Goal: Transaction & Acquisition: Subscribe to service/newsletter

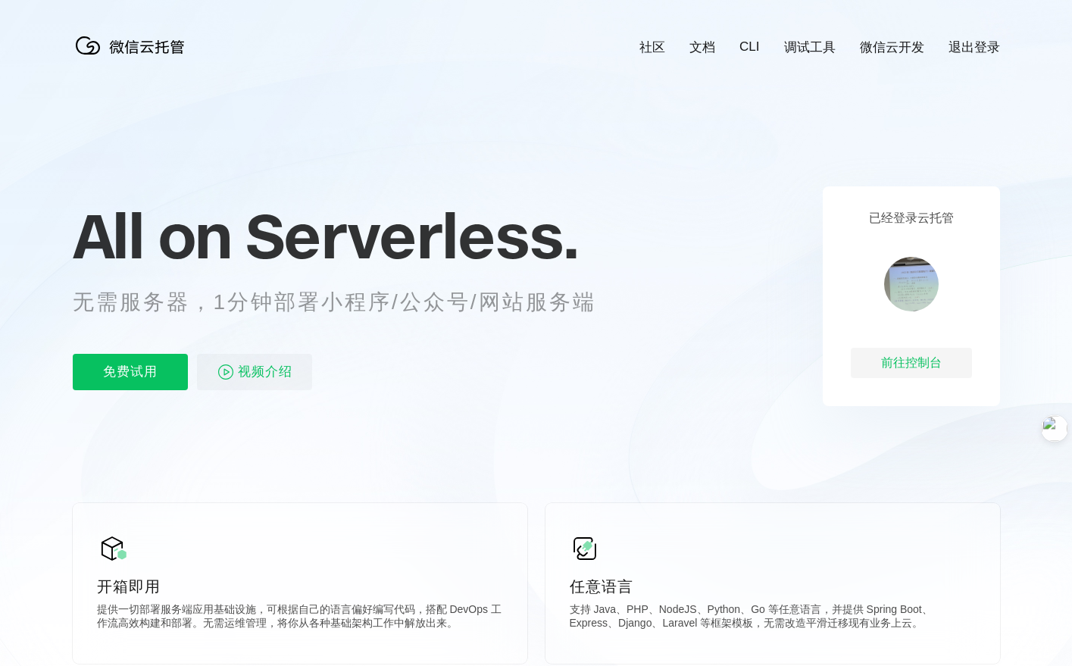
scroll to position [0, 2694]
click at [136, 375] on p "免费试用" at bounding box center [130, 372] width 115 height 36
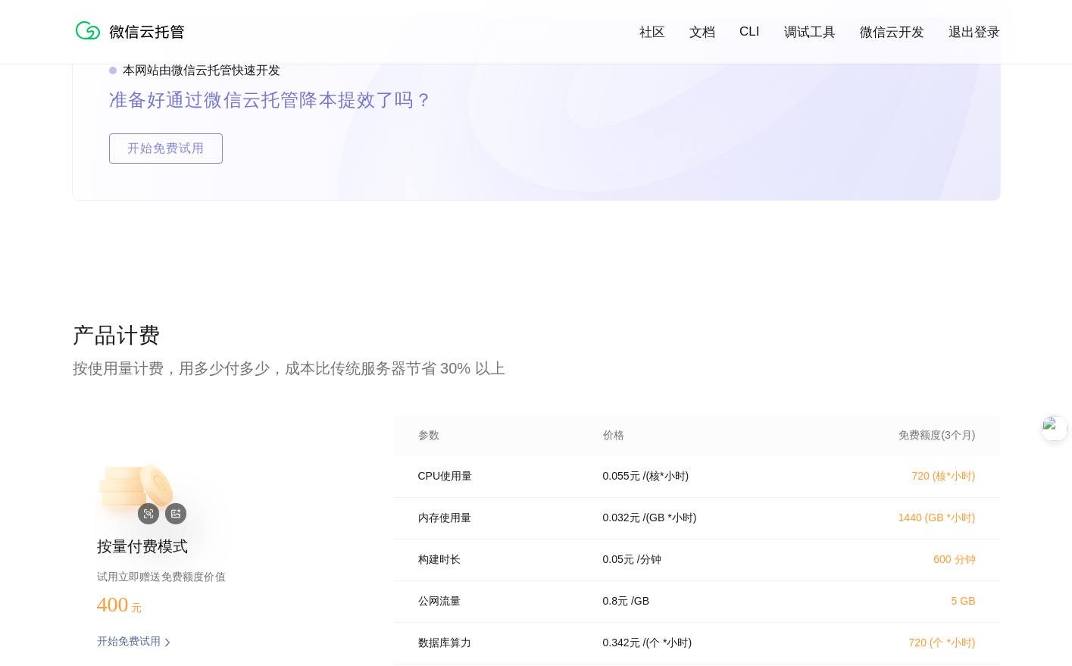
scroll to position [2850, 0]
